Goal: Task Accomplishment & Management: Use online tool/utility

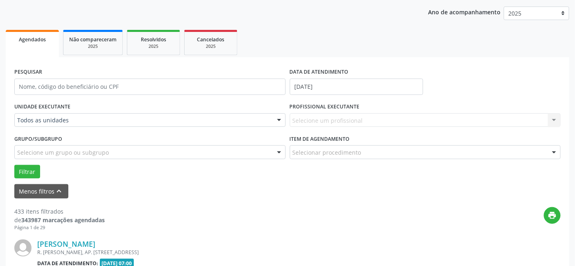
scroll to position [91, 0]
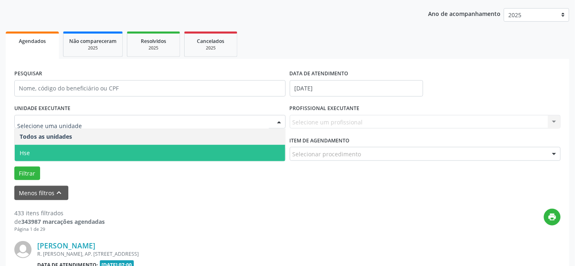
click at [64, 150] on span "Hse" at bounding box center [150, 153] width 270 height 16
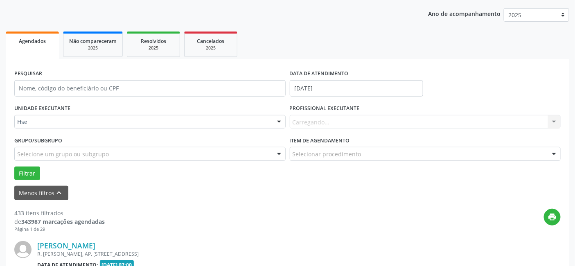
click at [64, 150] on div "UNIDADE EXECUTANTE Hse Todos as unidades Hse Nenhum resultado encontrado para: …" at bounding box center [287, 141] width 550 height 78
click at [327, 89] on input "[DATE]" at bounding box center [356, 88] width 133 height 16
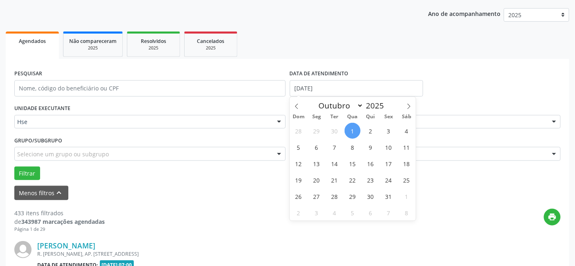
click at [350, 130] on span "1" at bounding box center [353, 131] width 16 height 16
type input "[DATE]"
click at [350, 130] on span "1" at bounding box center [353, 131] width 16 height 16
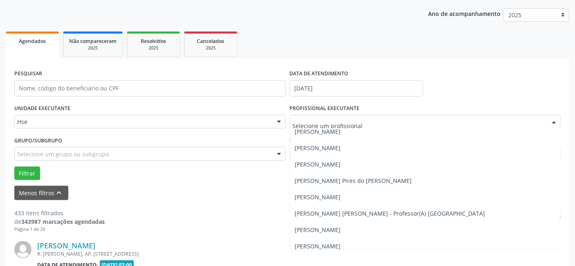
scroll to position [273, 0]
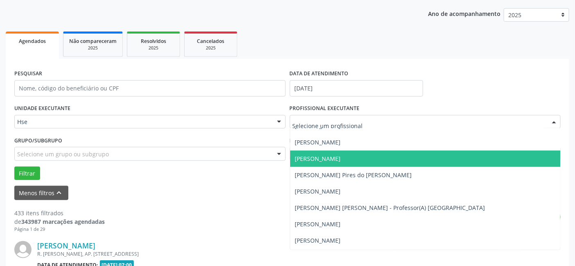
click at [328, 158] on span "[PERSON_NAME]" at bounding box center [318, 159] width 46 height 8
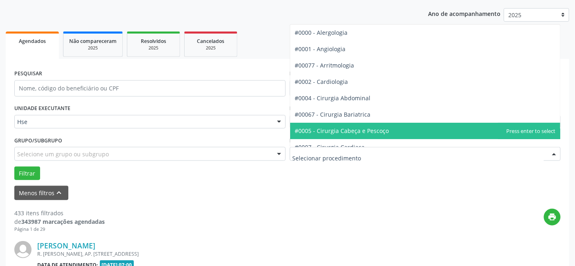
scroll to position [45, 0]
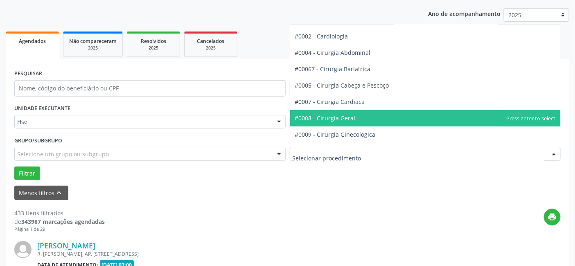
click at [329, 118] on span "#0008 - Cirurgia Geral" at bounding box center [325, 118] width 61 height 8
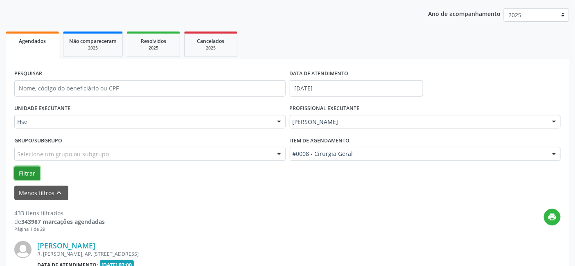
click at [27, 171] on button "Filtrar" at bounding box center [27, 174] width 26 height 14
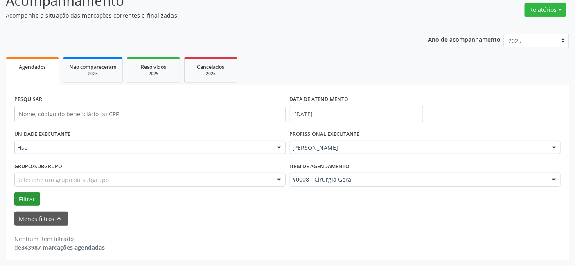
scroll to position [64, 0]
click at [23, 200] on button "Filtrar" at bounding box center [27, 200] width 26 height 14
click at [25, 198] on button "Filtrar" at bounding box center [27, 200] width 26 height 14
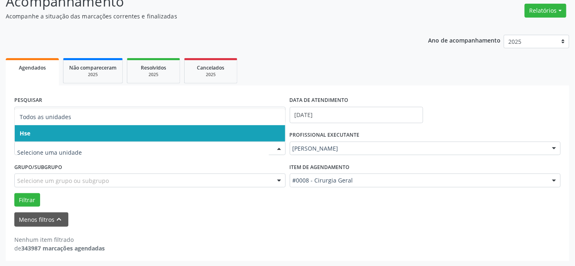
click at [67, 126] on span "Hse" at bounding box center [150, 133] width 270 height 16
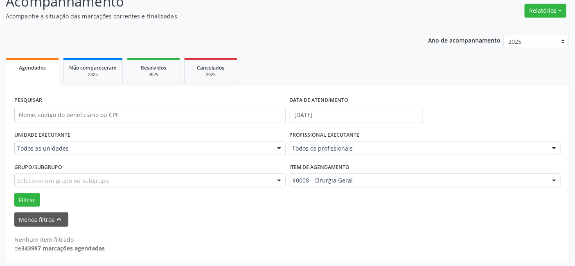
click at [69, 142] on div "Todos as unidades" at bounding box center [149, 149] width 271 height 14
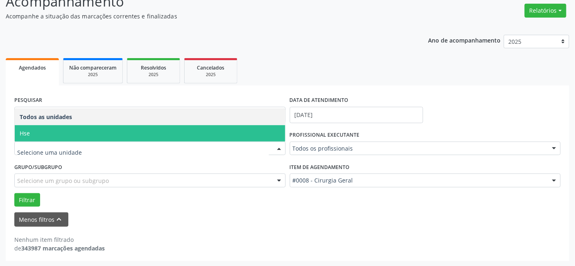
click at [74, 131] on span "Hse" at bounding box center [150, 133] width 270 height 16
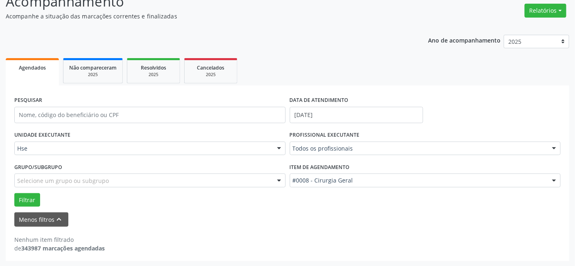
click at [74, 131] on div "UNIDADE EXECUTANTE Hse Todos as unidades Hse Nenhum resultado encontrado para: …" at bounding box center [149, 145] width 275 height 32
click at [300, 126] on div "DATA DE ATENDIMENTO [DATE]" at bounding box center [356, 111] width 137 height 35
click at [304, 116] on input "[DATE]" at bounding box center [356, 115] width 133 height 16
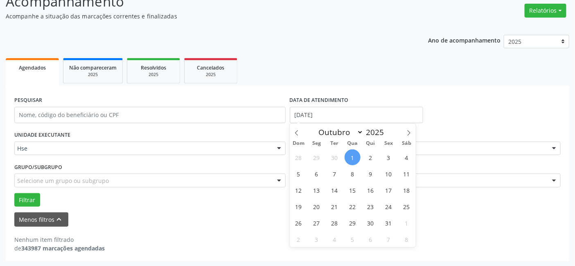
click at [352, 156] on span "1" at bounding box center [353, 157] width 16 height 16
type input "[DATE]"
click at [352, 156] on span "1" at bounding box center [353, 157] width 16 height 16
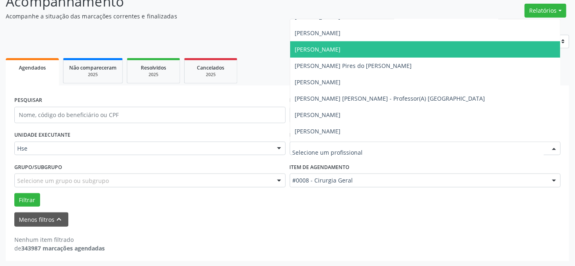
click at [318, 47] on span "[PERSON_NAME]" at bounding box center [318, 49] width 46 height 8
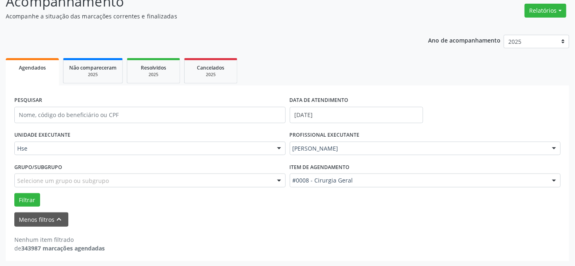
click at [318, 47] on div "Ano de acompanhamento 2025 2024 2023 2022 2021 Agendados Não compareceram 2025 …" at bounding box center [287, 145] width 563 height 232
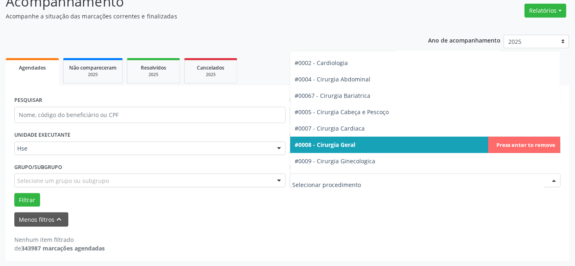
click at [344, 174] on div at bounding box center [425, 181] width 271 height 14
click at [334, 144] on span "#0008 - Cirurgia Geral" at bounding box center [325, 145] width 61 height 8
click at [334, 144] on div "UNIDADE EXECUTANTE Hse Todos as unidades Hse Nenhum resultado encontrado para: …" at bounding box center [287, 168] width 550 height 78
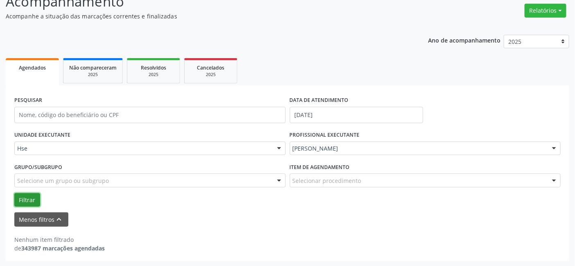
click at [25, 197] on button "Filtrar" at bounding box center [27, 200] width 26 height 14
